Goal: Find contact information: Find contact information

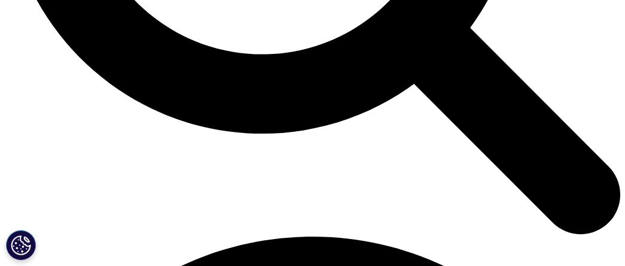
scroll to position [957, 0]
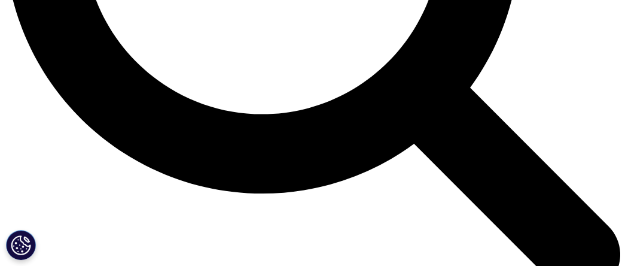
drag, startPoint x: 36, startPoint y: 83, endPoint x: 211, endPoint y: 82, distance: 174.7
copy span "IQVIA Solutions Philippines Inc."
drag, startPoint x: 37, startPoint y: 101, endPoint x: 142, endPoint y: 128, distance: 109.4
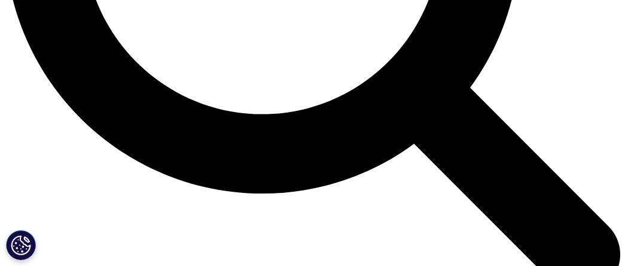
copy ul "Unit 6A, 6th Floor, Hidalgo Drive 8 Rockwell Building, Rockwell Center Makati C…"
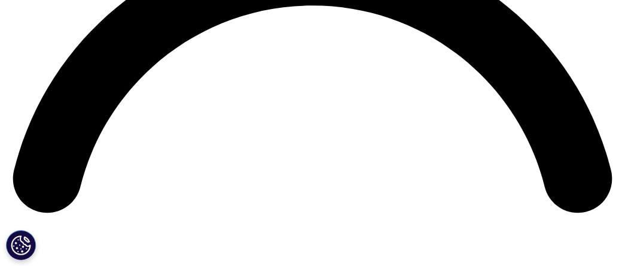
scroll to position [1351, 0]
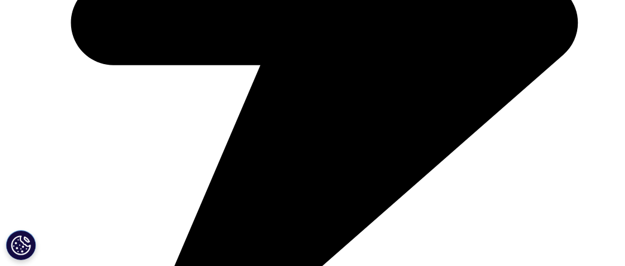
checkbox input "true"
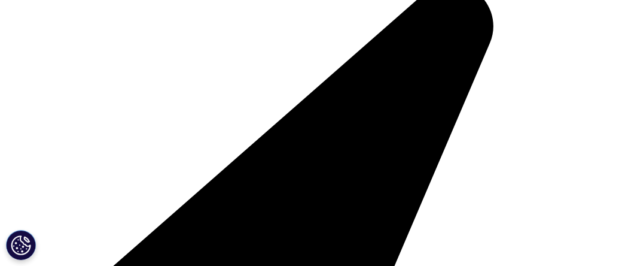
scroll to position [1232, 0]
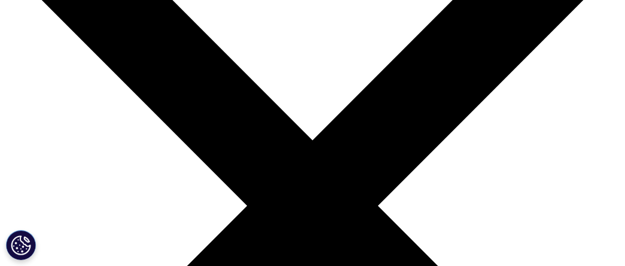
scroll to position [60, 0]
